Goal: Find specific page/section: Find specific page/section

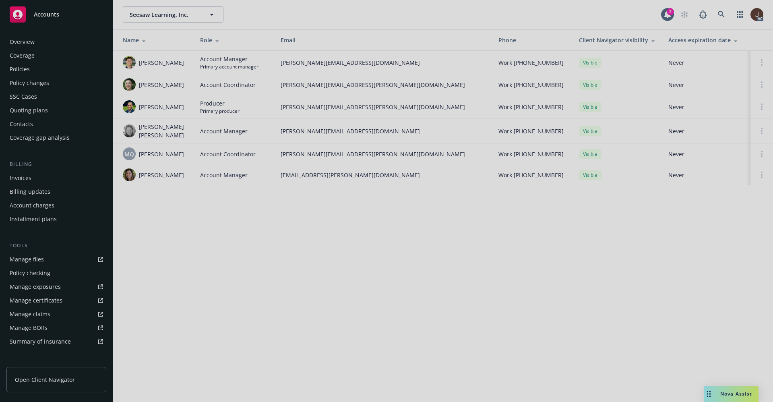
scroll to position [123, 0]
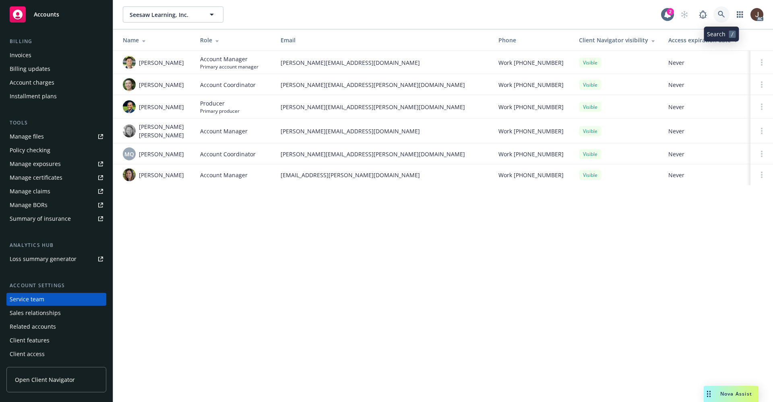
click at [718, 14] on icon at bounding box center [721, 14] width 7 height 7
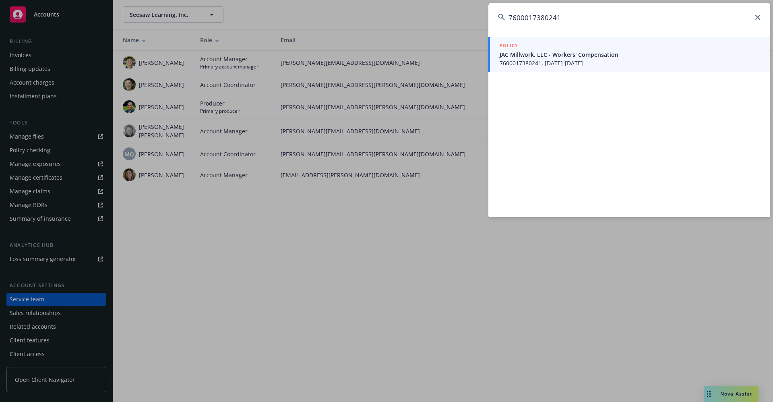
type input "7600017380241"
